Goal: Task Accomplishment & Management: Manage account settings

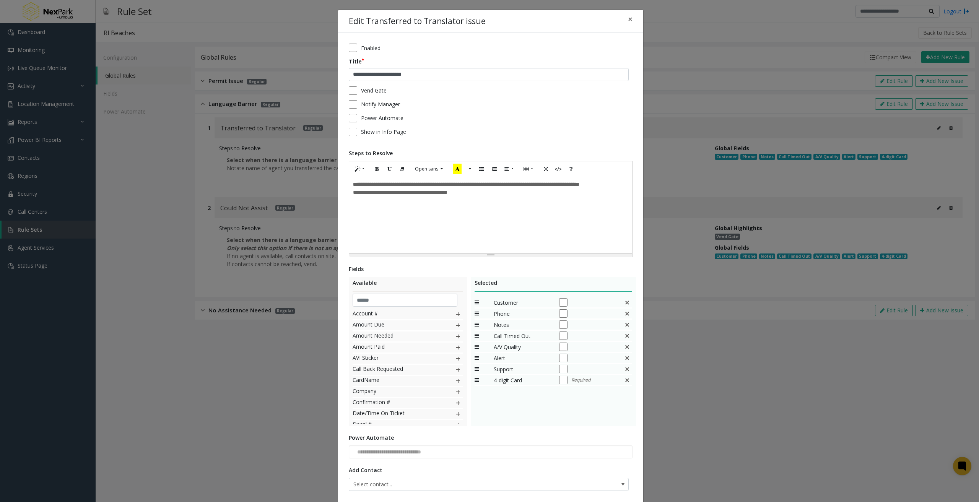
click at [697, 69] on div "**********" at bounding box center [489, 251] width 979 height 502
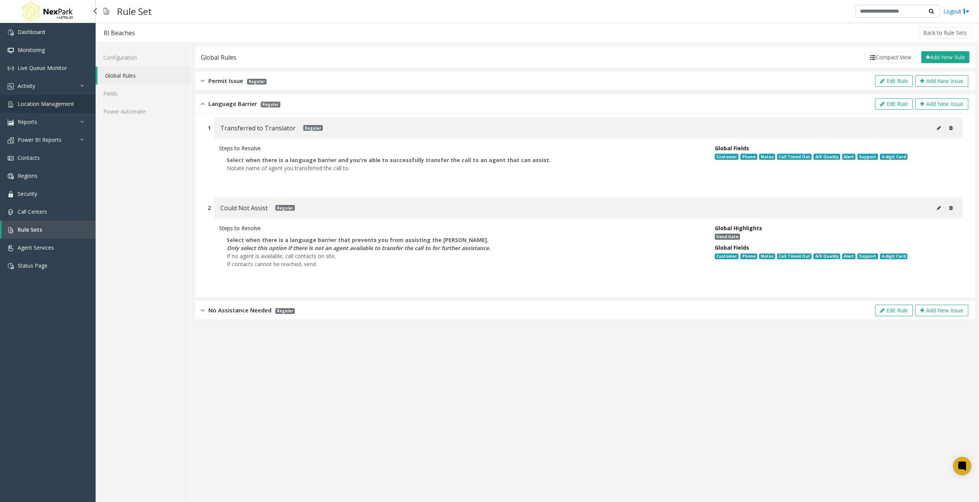
click at [57, 106] on span "Location Management" at bounding box center [46, 103] width 57 height 7
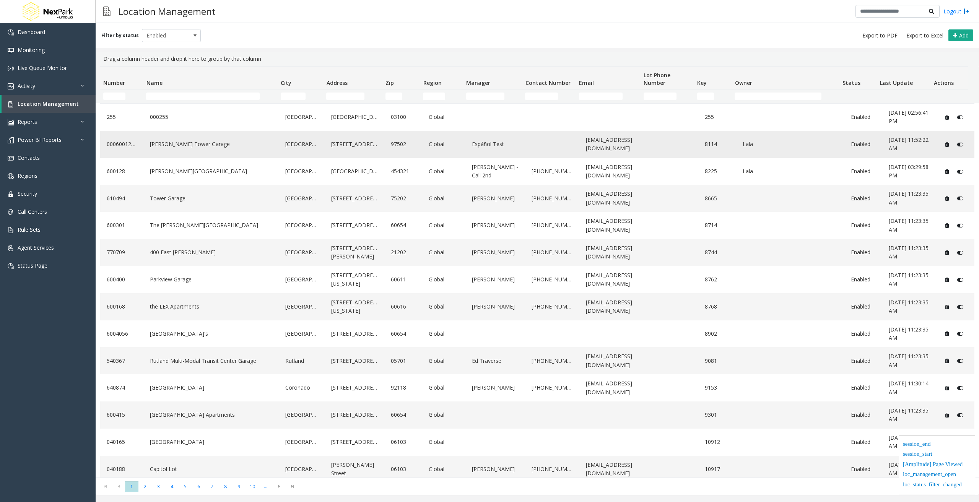
click at [188, 140] on link "LeVeque Tower Garage" at bounding box center [211, 144] width 126 height 12
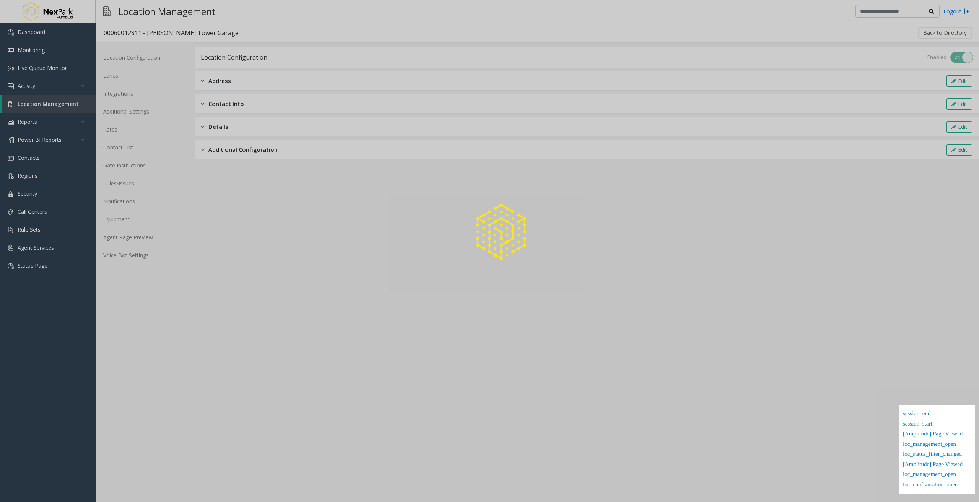
click at [119, 78] on div at bounding box center [489, 251] width 979 height 502
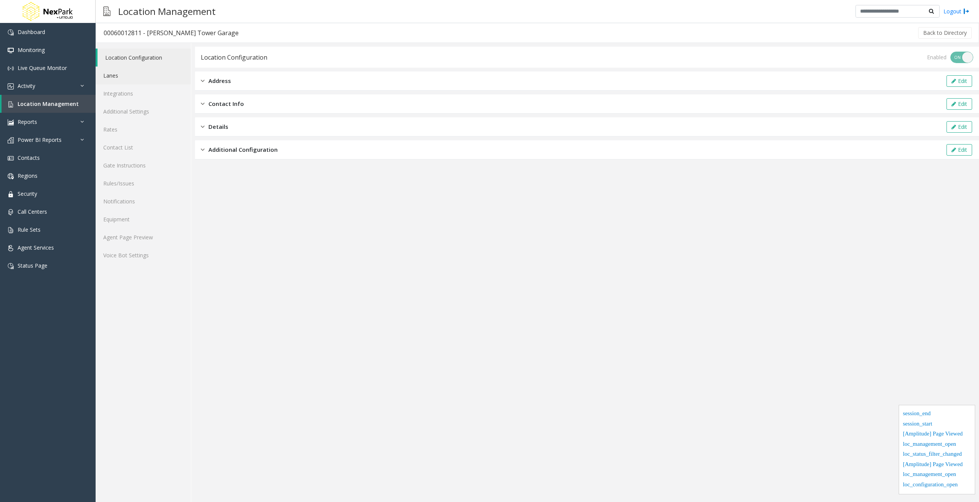
click at [114, 78] on link "Lanes" at bounding box center [143, 76] width 95 height 18
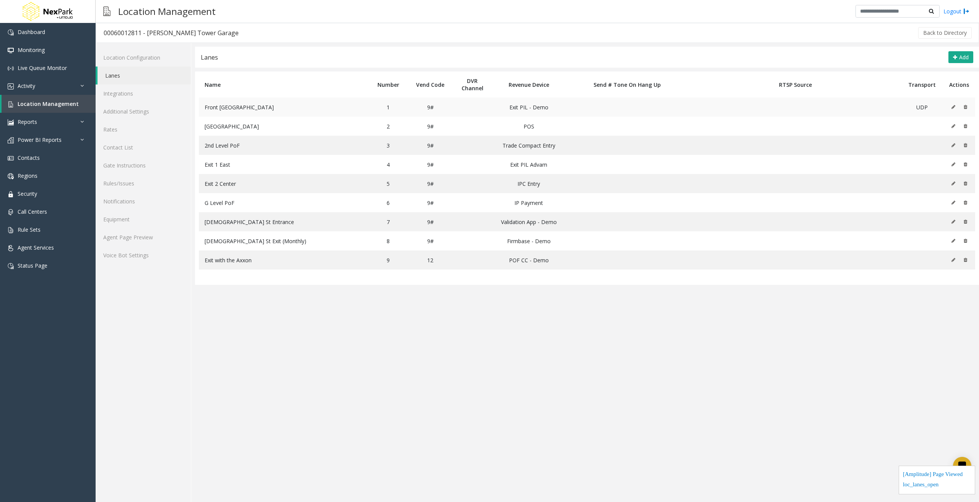
click at [950, 106] on td at bounding box center [959, 106] width 32 height 19
click at [955, 108] on button at bounding box center [955, 106] width 8 height 11
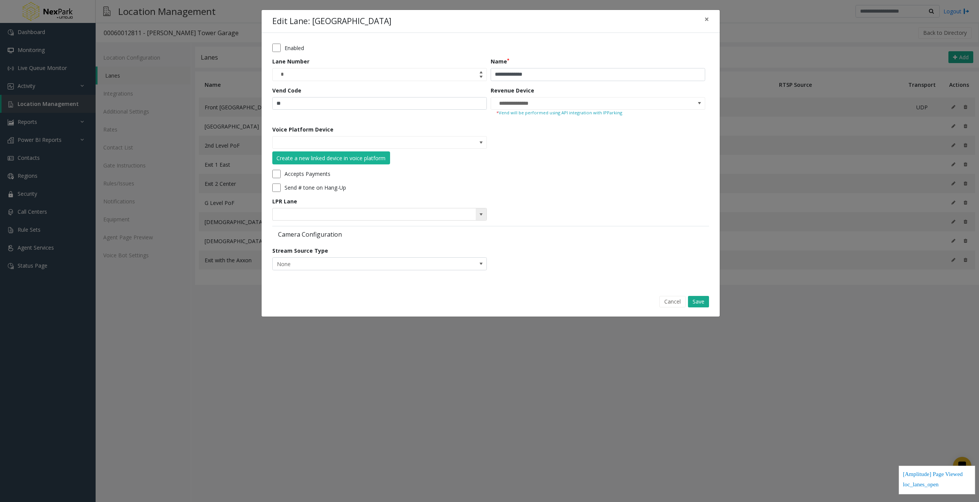
click at [485, 215] on span at bounding box center [481, 214] width 11 height 12
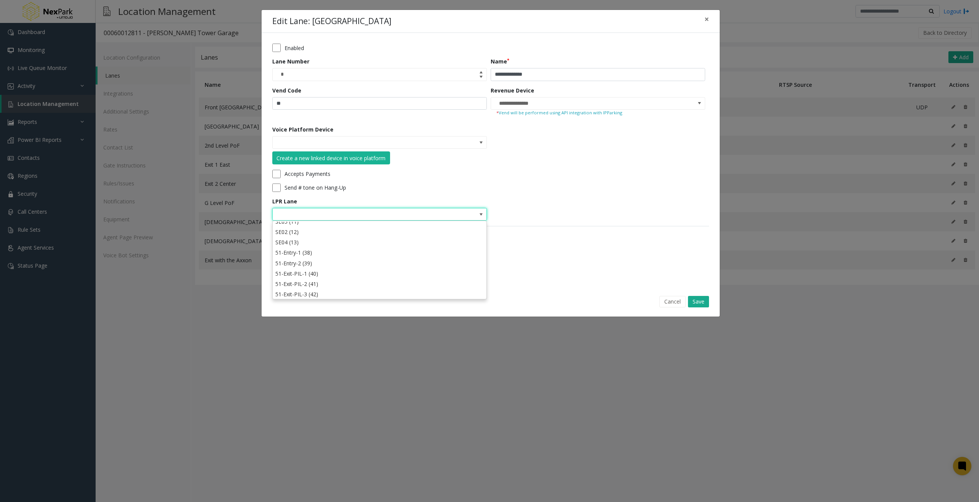
scroll to position [339, 0]
click at [596, 235] on div "Camera Configuration" at bounding box center [490, 233] width 437 height 15
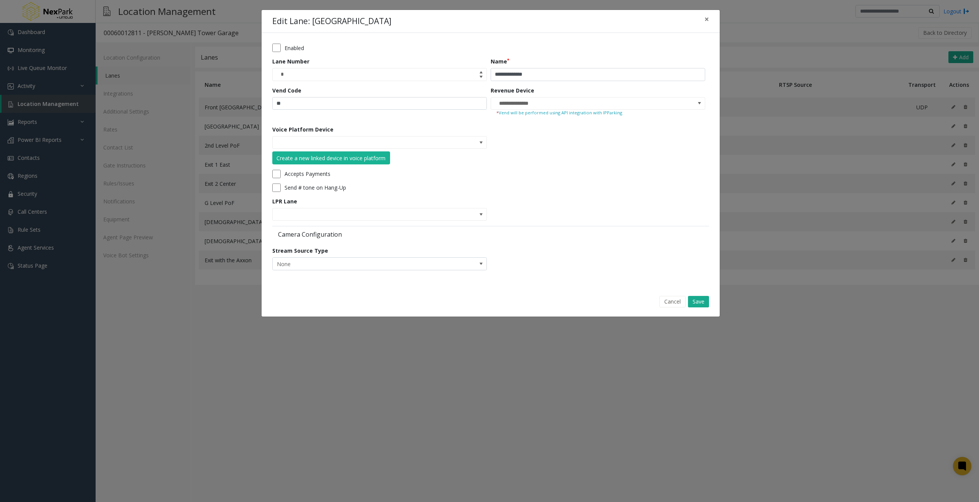
click at [915, 326] on div "**********" at bounding box center [489, 251] width 979 height 502
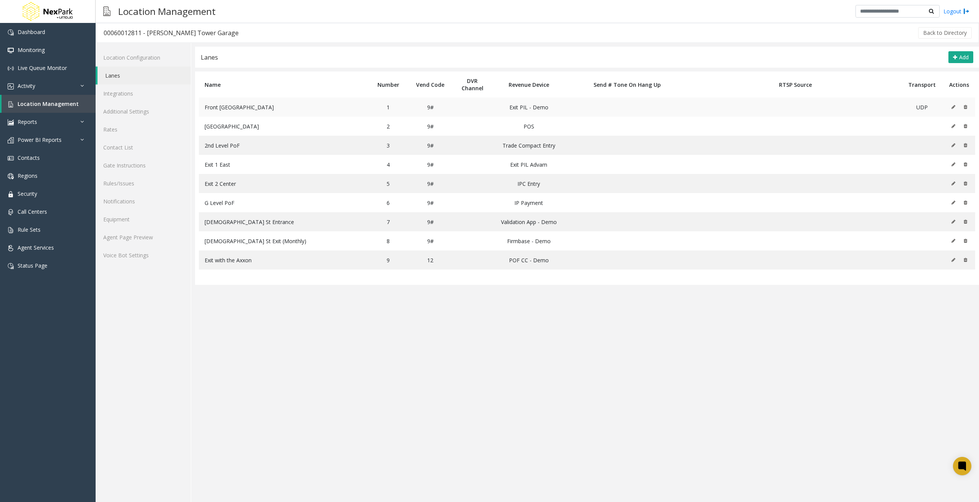
click at [950, 107] on td at bounding box center [959, 106] width 32 height 19
click at [954, 107] on icon at bounding box center [953, 107] width 4 height 5
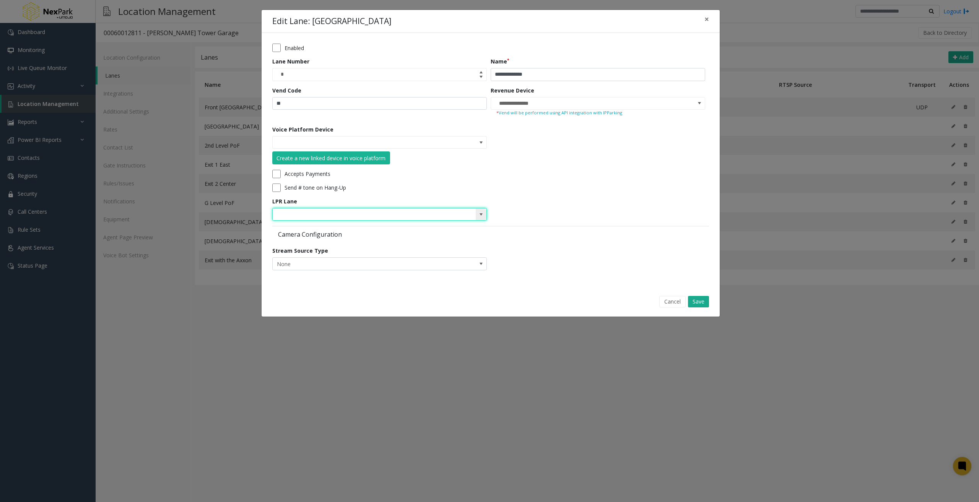
click at [353, 211] on input at bounding box center [358, 214] width 171 height 12
click at [483, 213] on span at bounding box center [481, 214] width 6 height 6
